Goal: Transaction & Acquisition: Purchase product/service

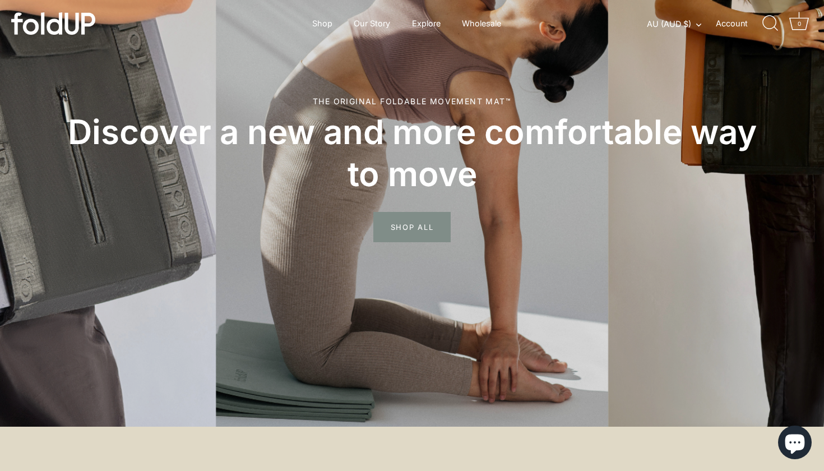
scroll to position [156, 0]
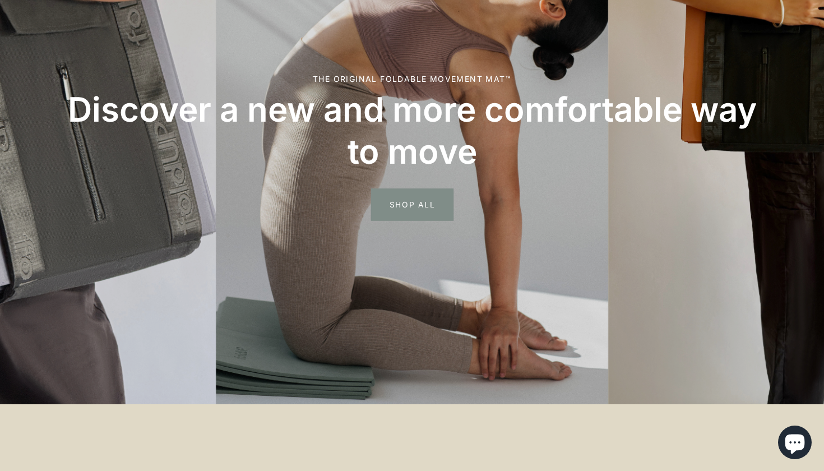
click at [413, 201] on span "SHOP ALL" at bounding box center [412, 204] width 82 height 33
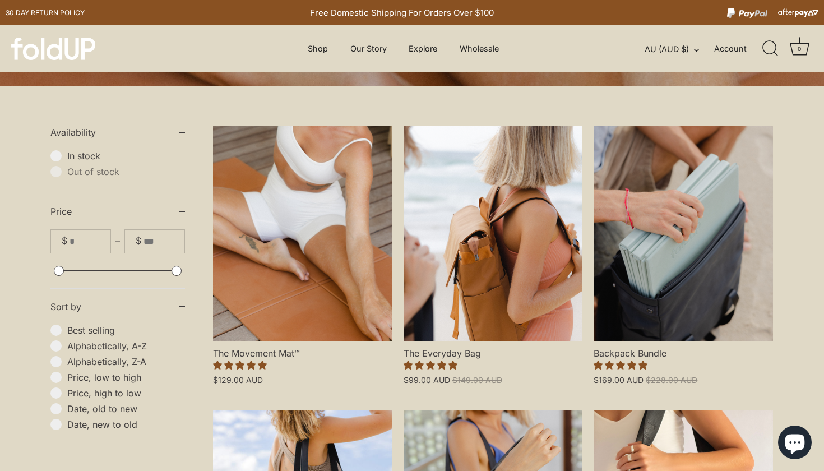
scroll to position [244, 0]
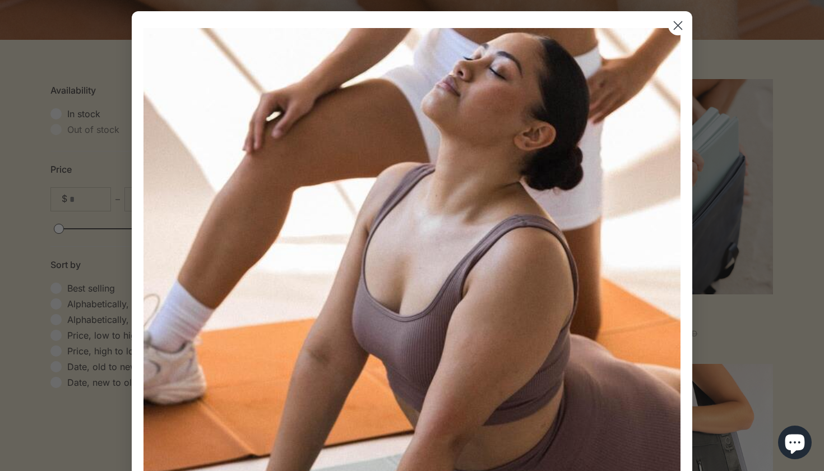
click at [679, 24] on icon "Close dialog" at bounding box center [678, 26] width 8 height 8
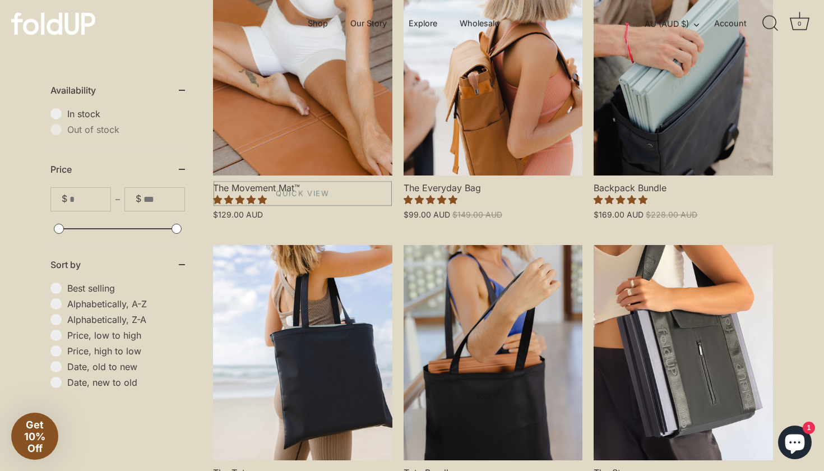
scroll to position [349, 0]
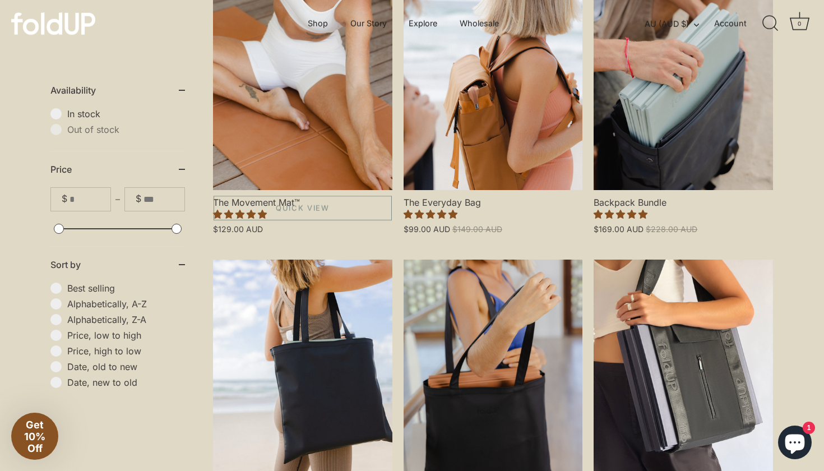
click at [299, 136] on link "The Movement Mat™" at bounding box center [302, 82] width 179 height 215
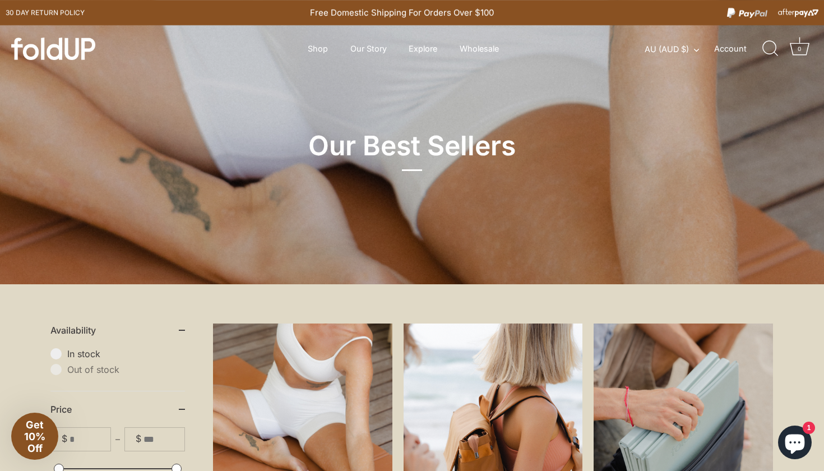
scroll to position [0, 0]
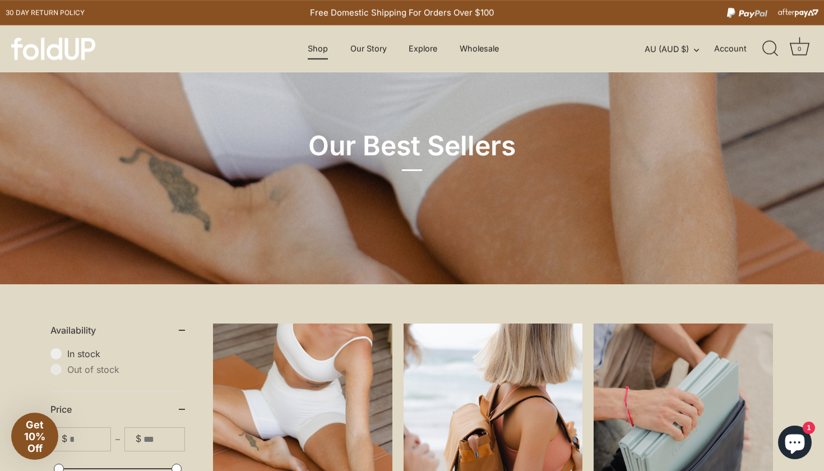
click at [321, 49] on link "Shop" at bounding box center [318, 48] width 40 height 21
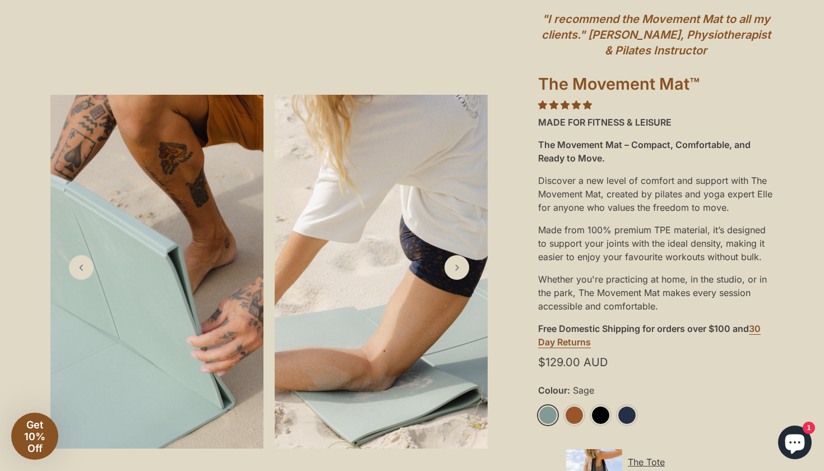
scroll to position [291, 0]
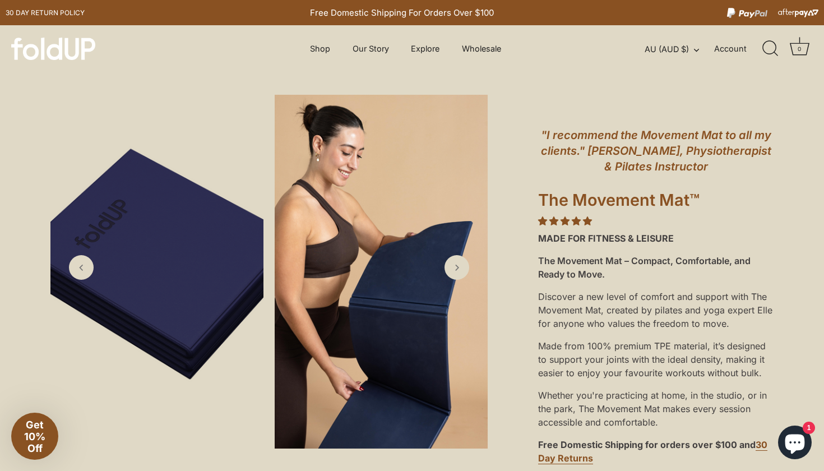
scroll to position [-1, 0]
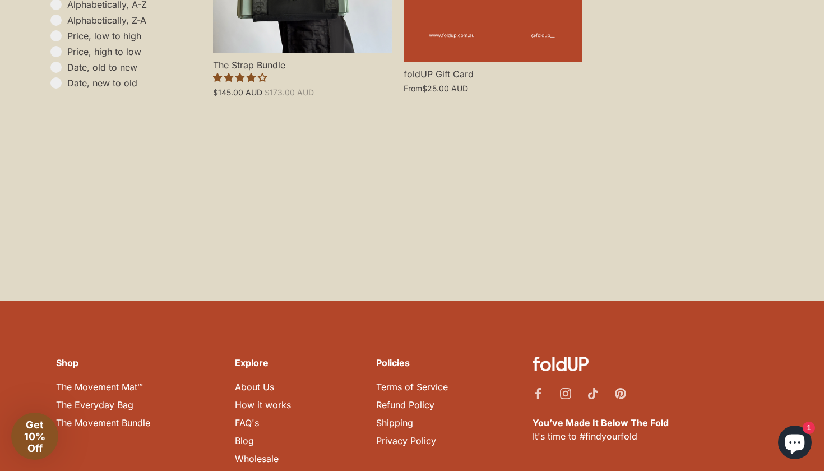
scroll to position [1054, 0]
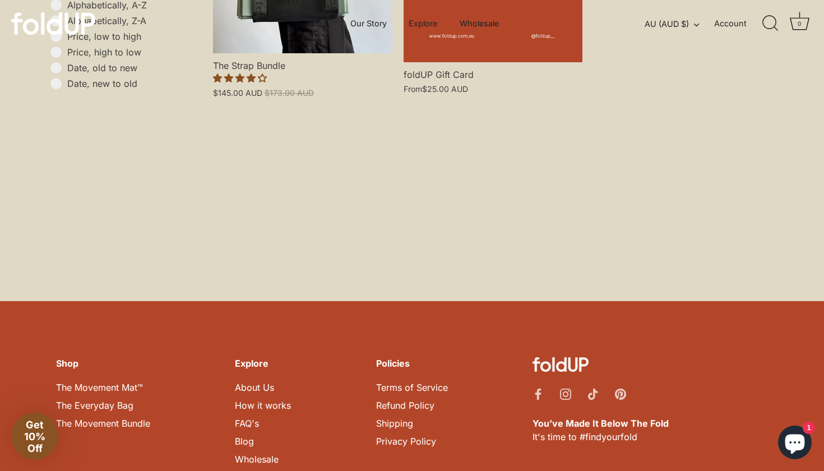
click at [138, 417] on link "The Movement Bundle" at bounding box center [103, 422] width 94 height 11
